Goal: Task Accomplishment & Management: Manage account settings

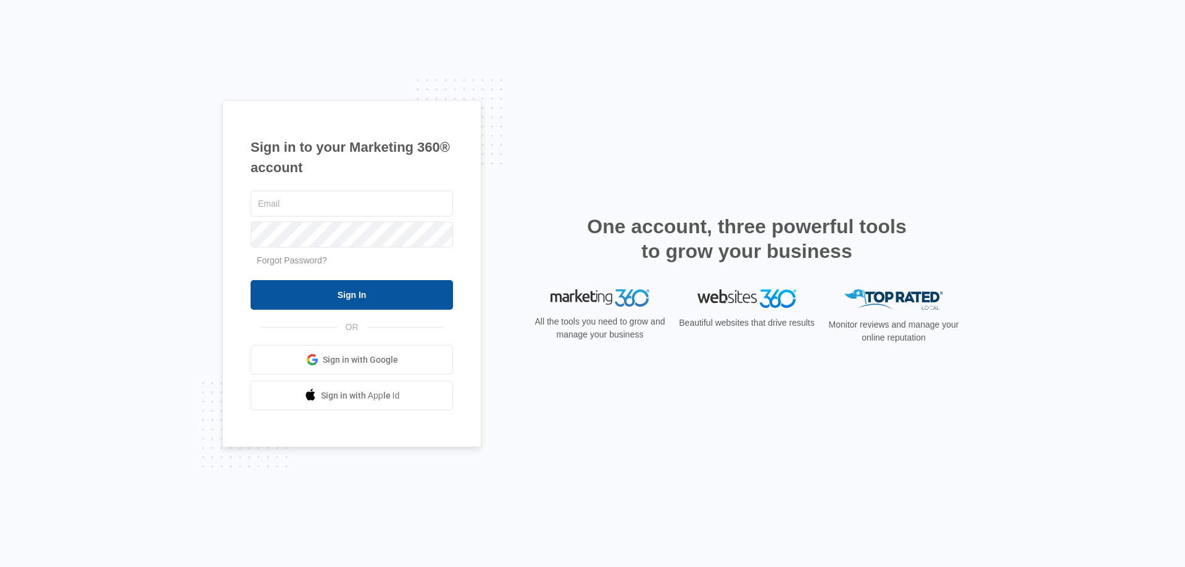
type input "[PERSON_NAME][EMAIL_ADDRESS][DOMAIN_NAME]"
click at [357, 295] on input "Sign In" at bounding box center [352, 295] width 202 height 30
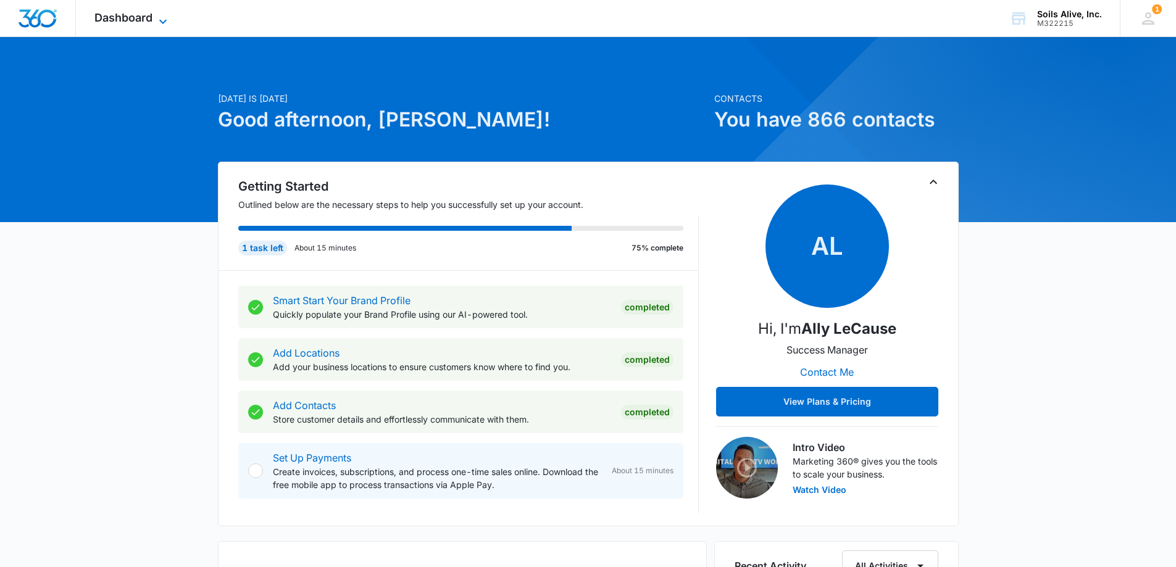
click at [151, 22] on span "Dashboard" at bounding box center [123, 17] width 58 height 13
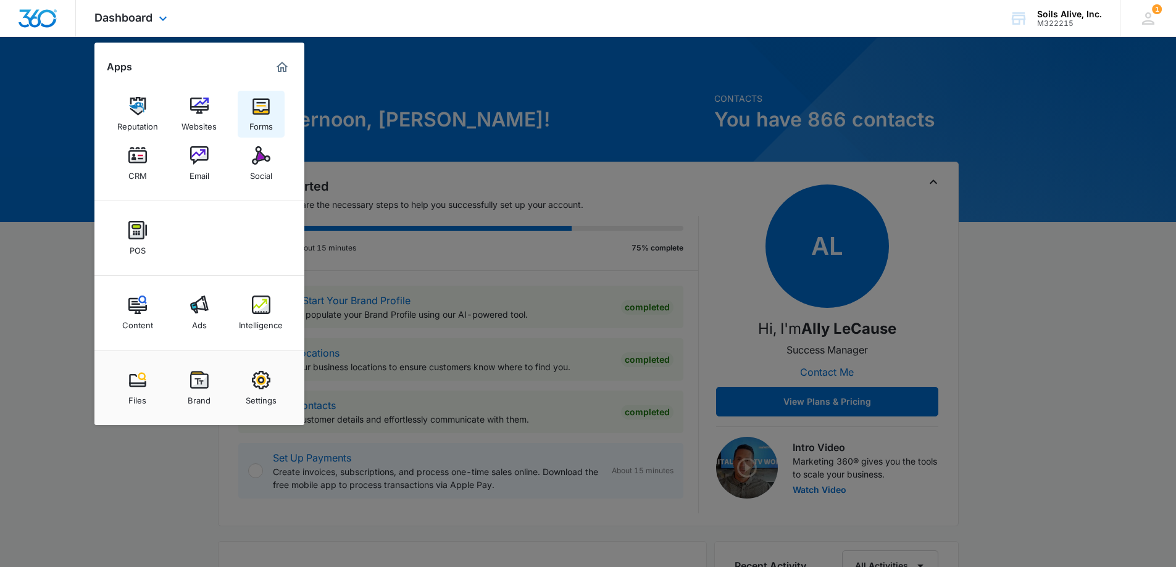
click at [258, 118] on div "Forms" at bounding box center [260, 123] width 23 height 16
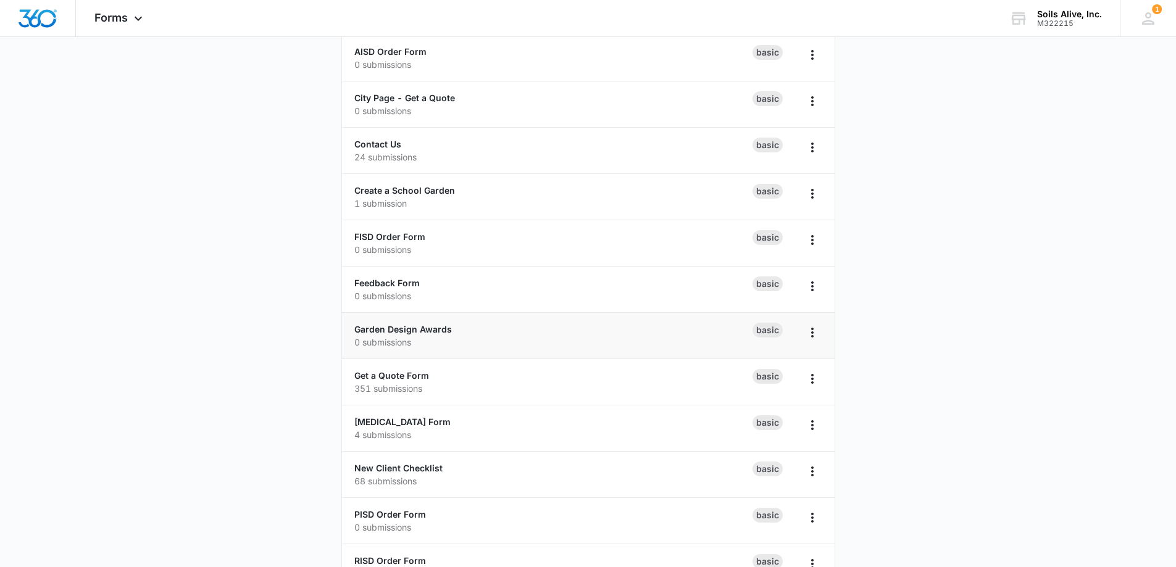
scroll to position [123, 0]
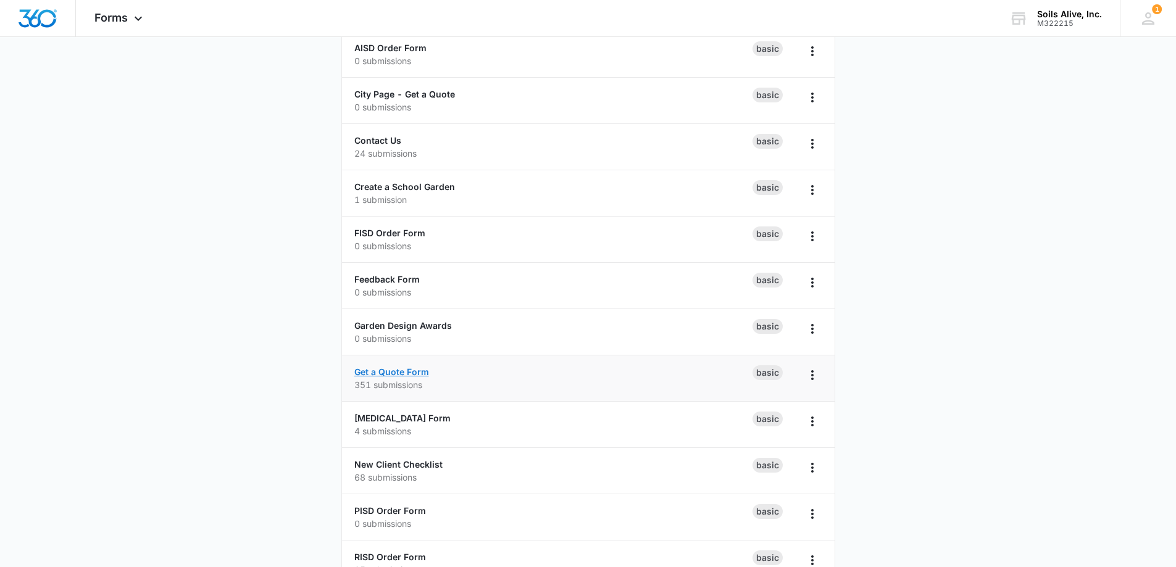
click at [414, 372] on link "Get a Quote Form" at bounding box center [391, 372] width 75 height 10
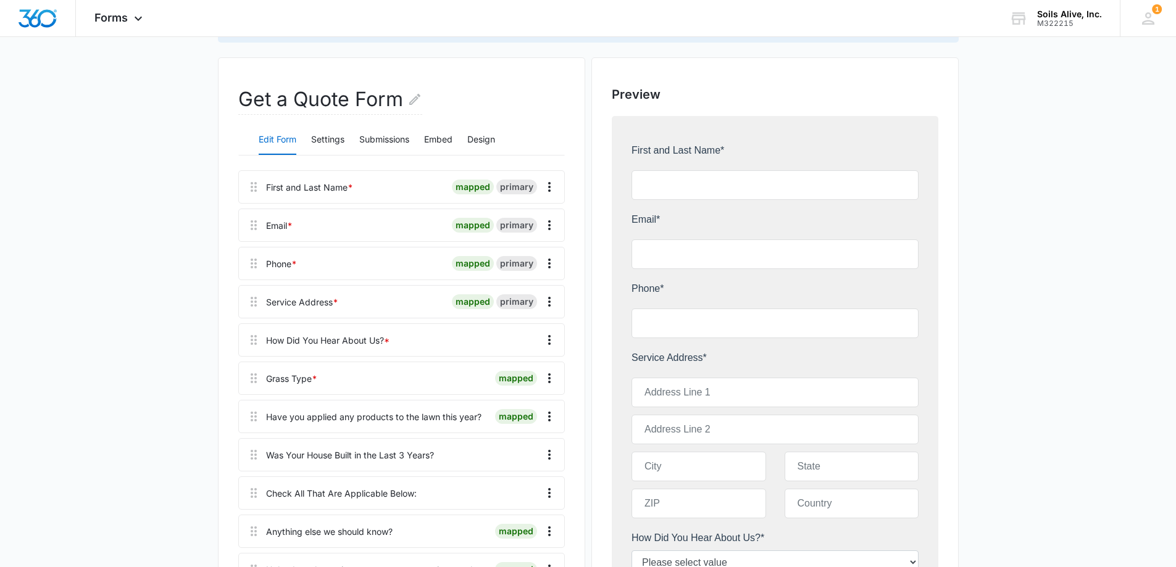
scroll to position [123, 0]
click at [375, 138] on button "Submissions" at bounding box center [384, 140] width 50 height 30
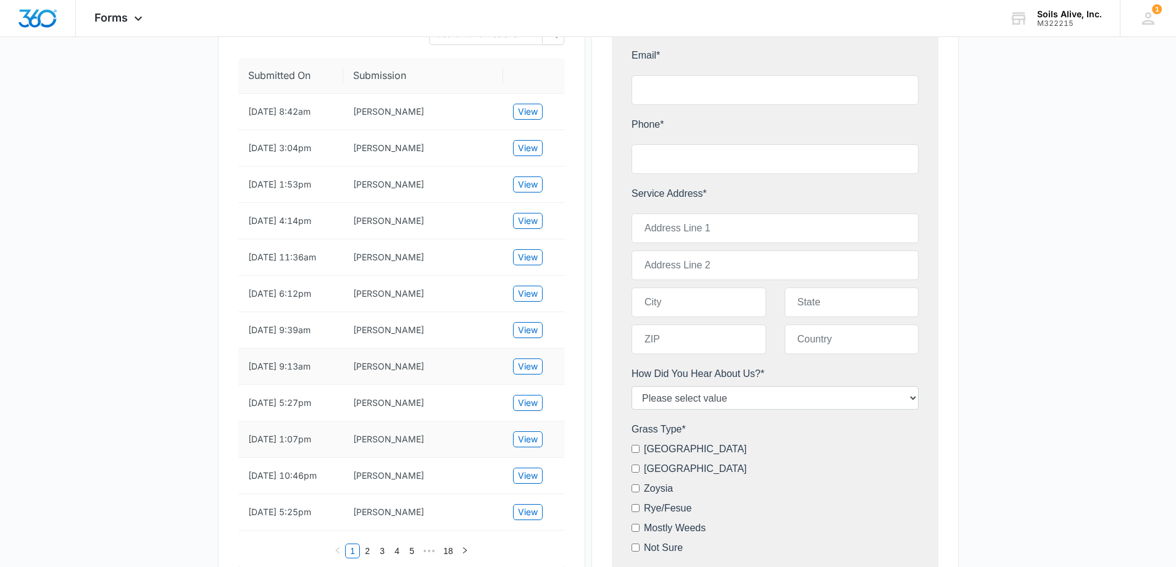
scroll to position [309, 0]
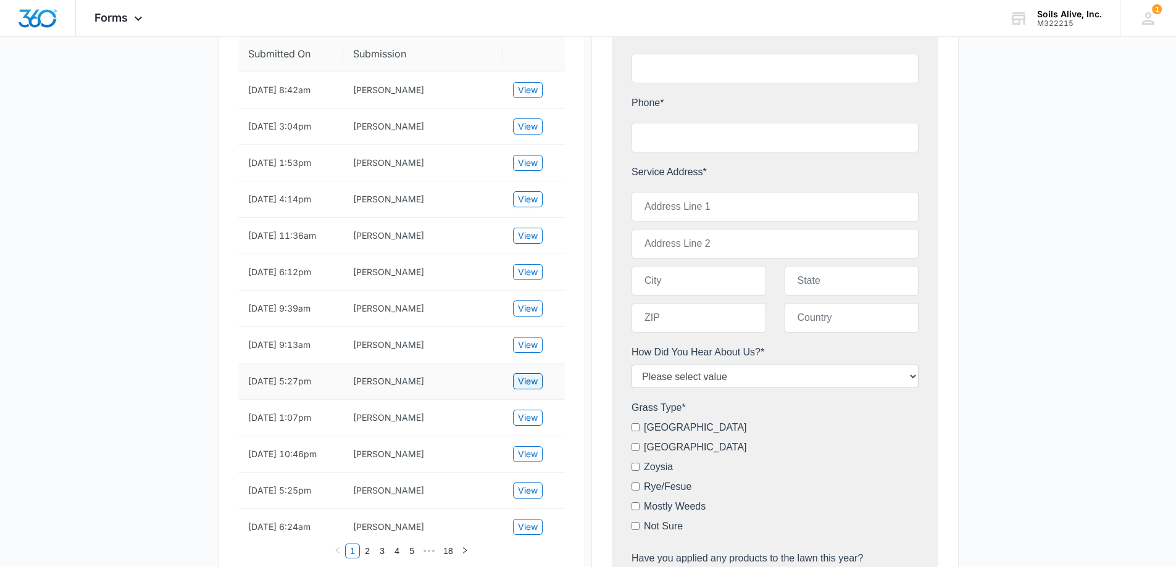
click at [531, 388] on span "View" at bounding box center [528, 382] width 20 height 14
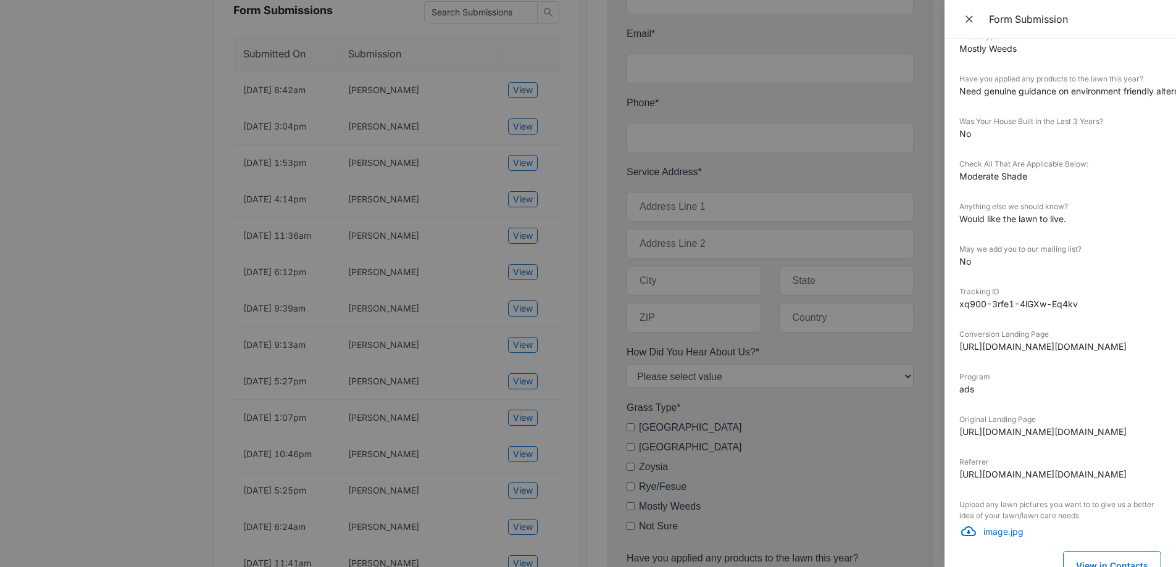
scroll to position [331, 0]
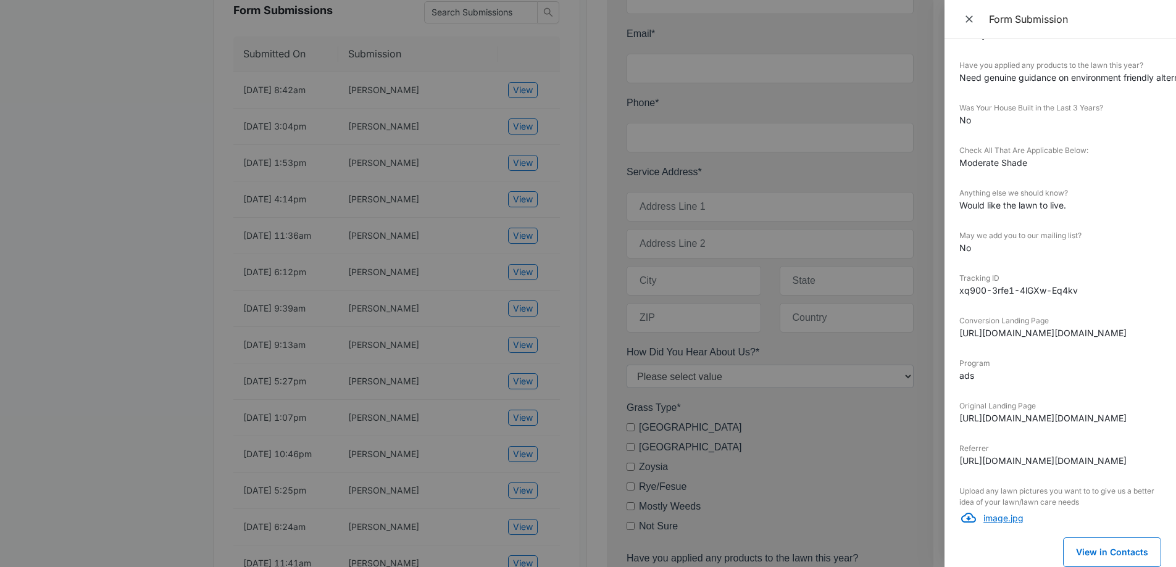
click at [1011, 512] on p "image.jpg" at bounding box center [1072, 518] width 178 height 13
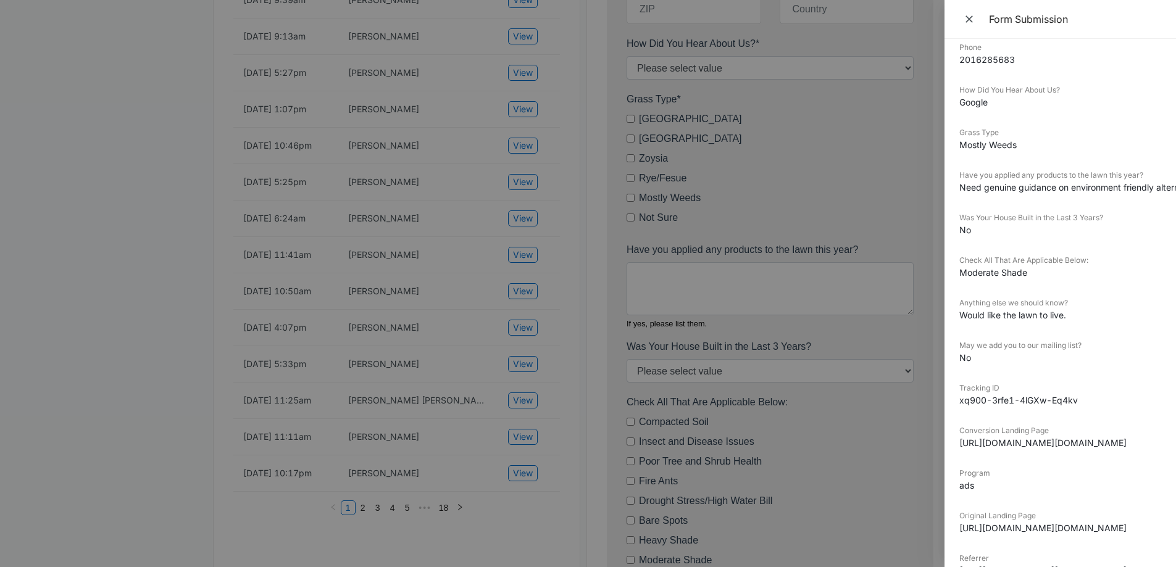
scroll to position [208, 0]
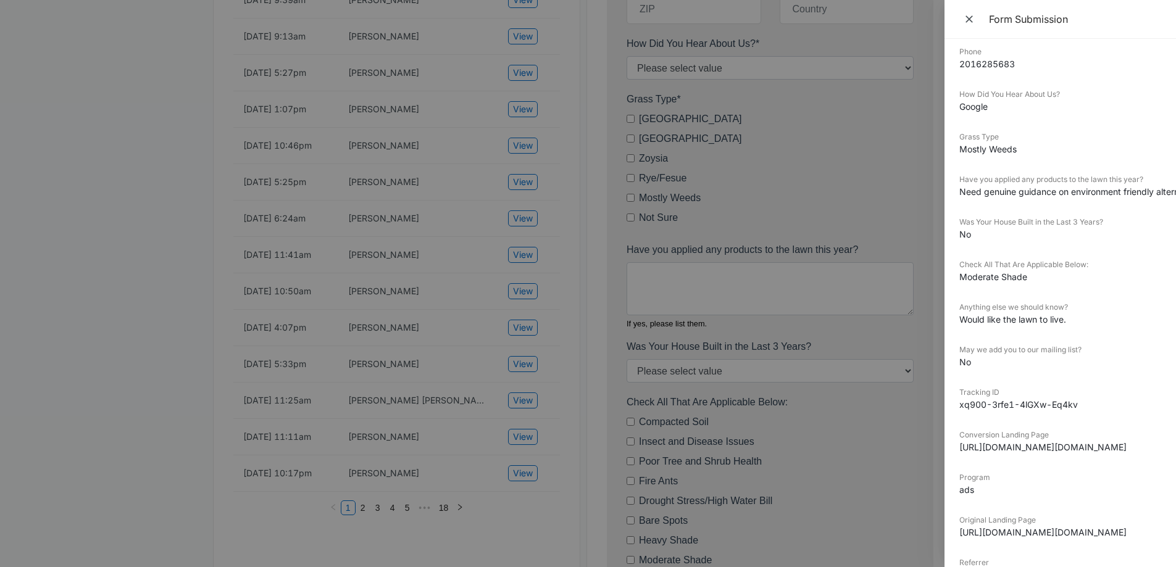
click at [920, 193] on div at bounding box center [588, 283] width 1176 height 567
